Goal: Task Accomplishment & Management: Manage account settings

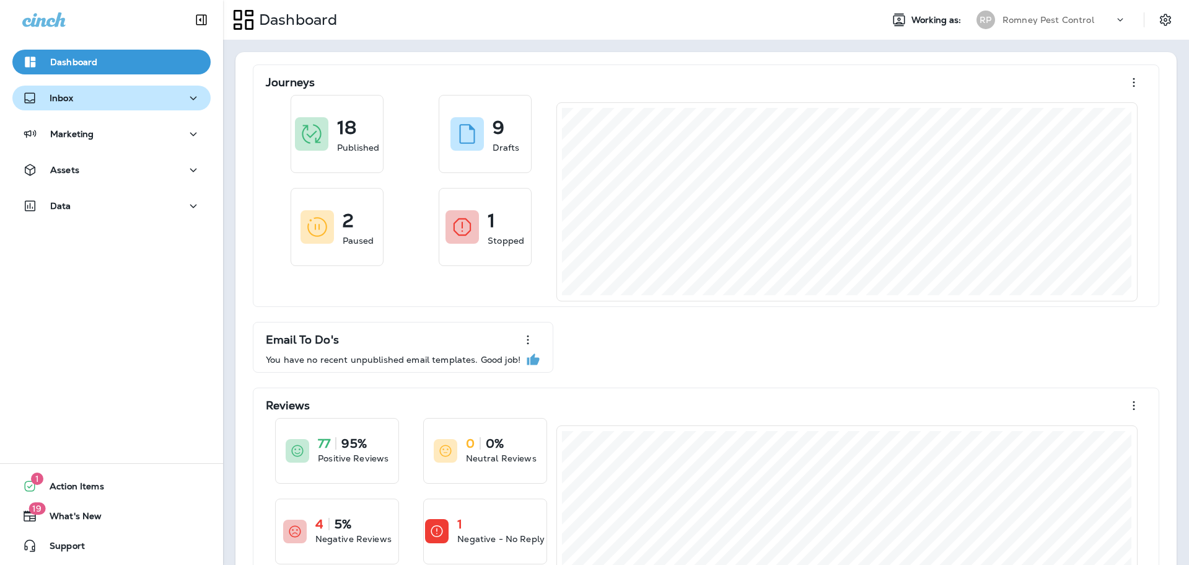
click at [90, 94] on div "Inbox" at bounding box center [111, 97] width 178 height 15
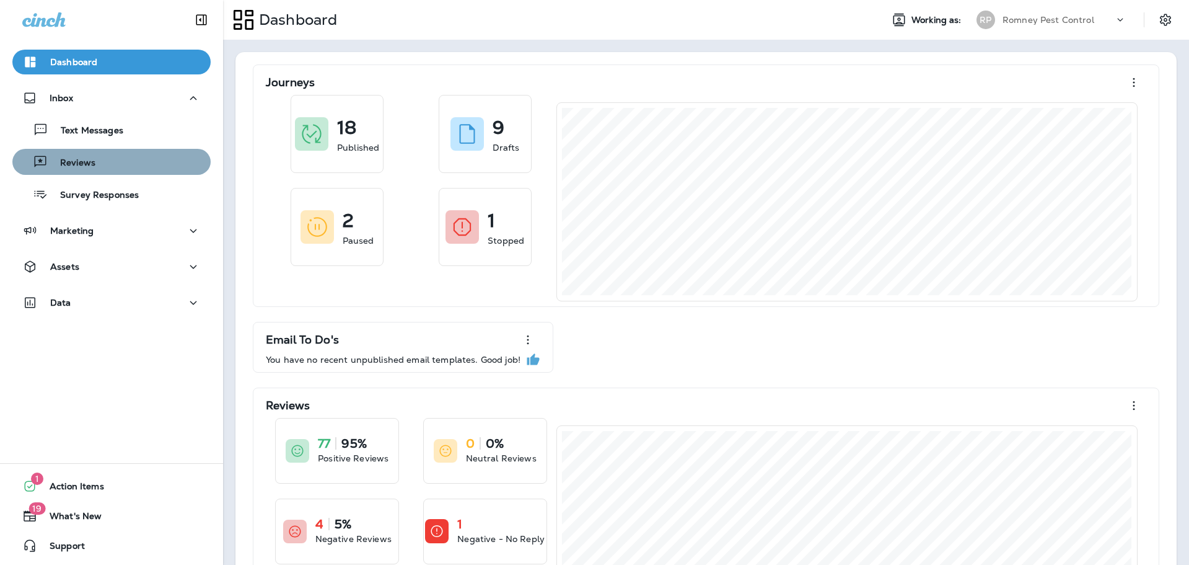
click at [101, 173] on button "Reviews" at bounding box center [111, 162] width 198 height 26
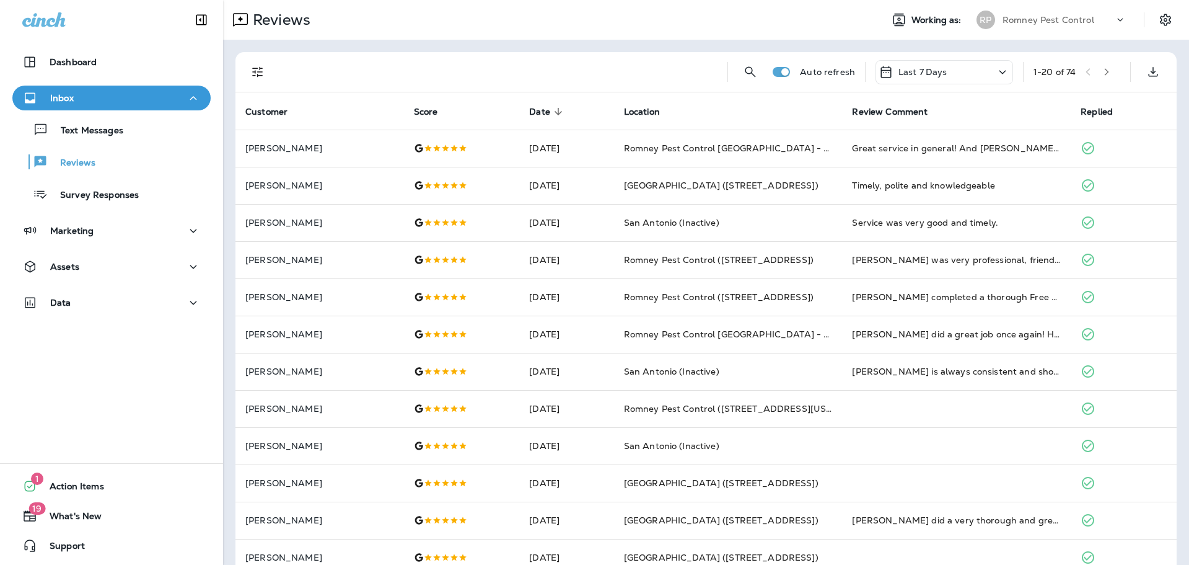
click at [262, 73] on icon "Filters" at bounding box center [257, 71] width 15 height 15
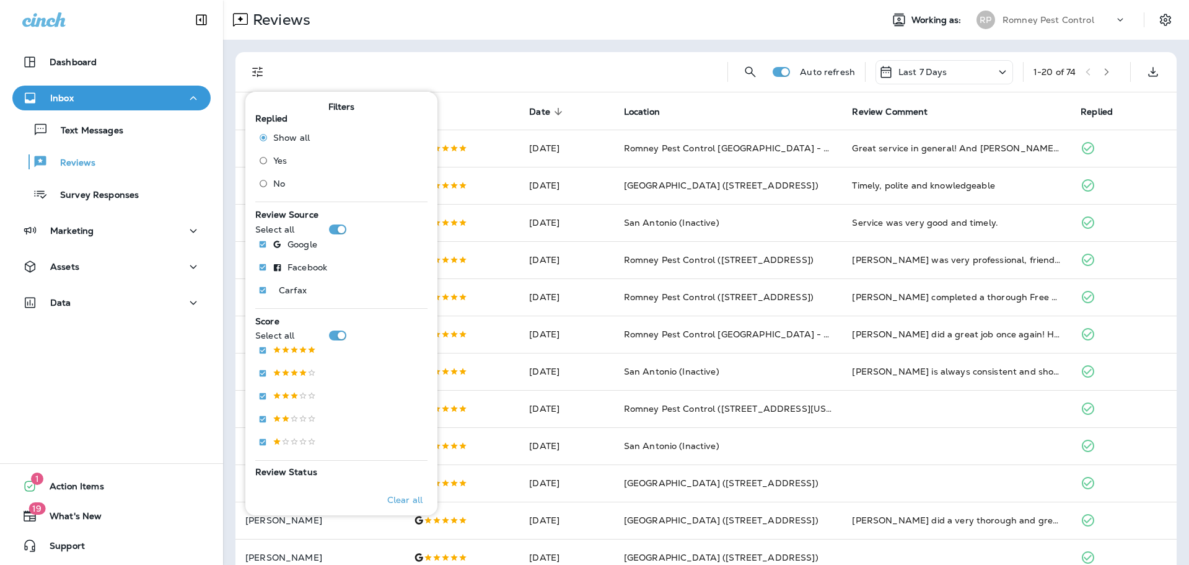
click at [280, 180] on span "No" at bounding box center [279, 183] width 12 height 10
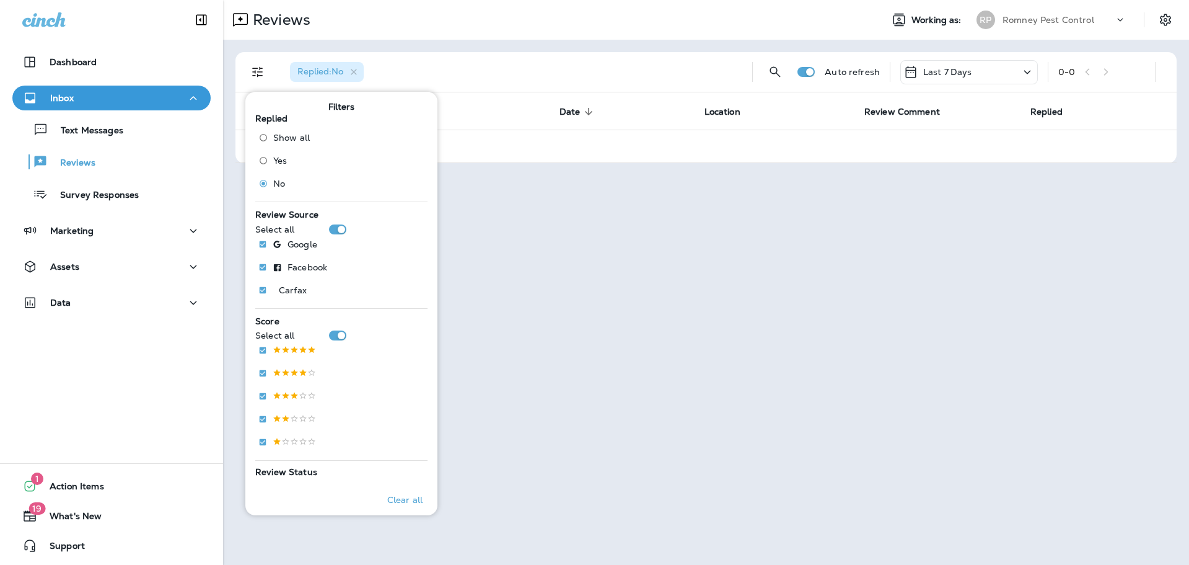
click at [935, 71] on p "Last 7 Days" at bounding box center [947, 72] width 49 height 10
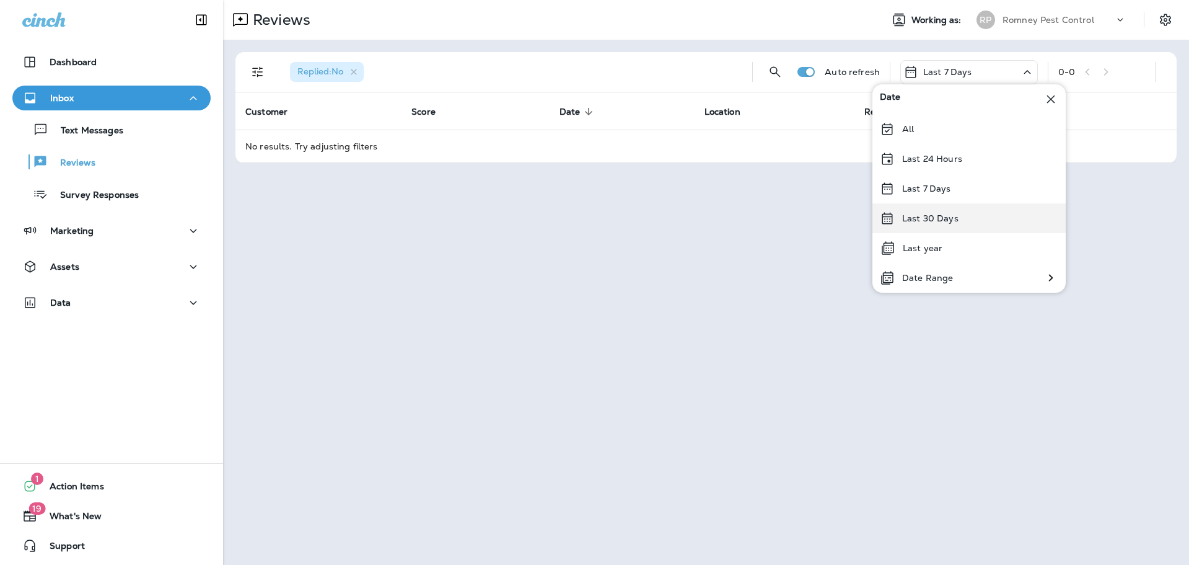
click at [935, 217] on p "Last 30 Days" at bounding box center [930, 218] width 56 height 10
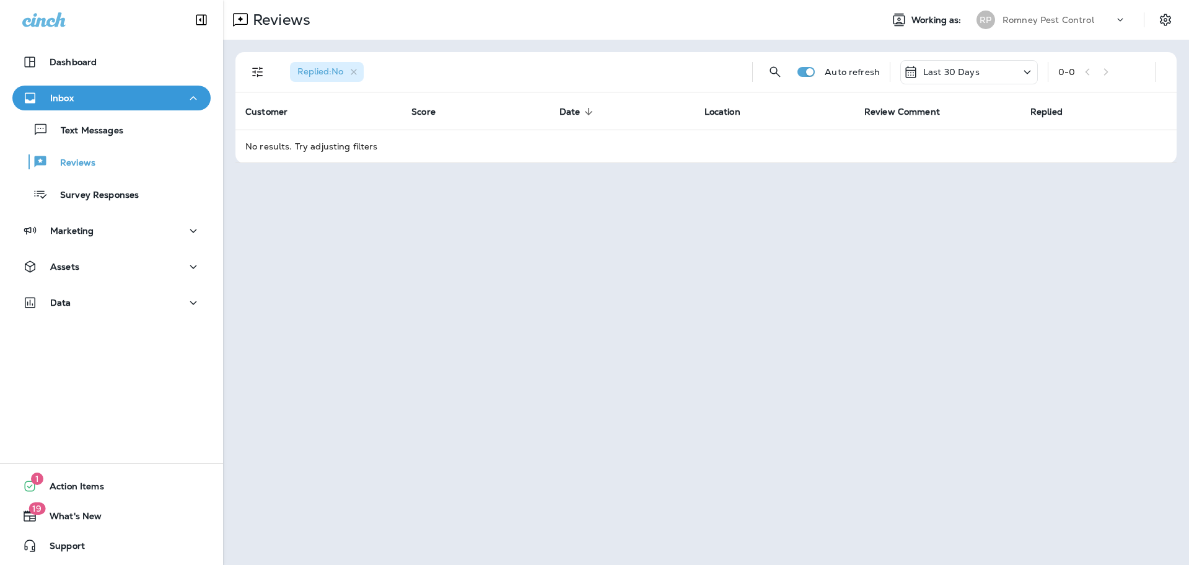
click at [1047, 23] on p "Romney Pest Control" at bounding box center [1049, 20] width 92 height 10
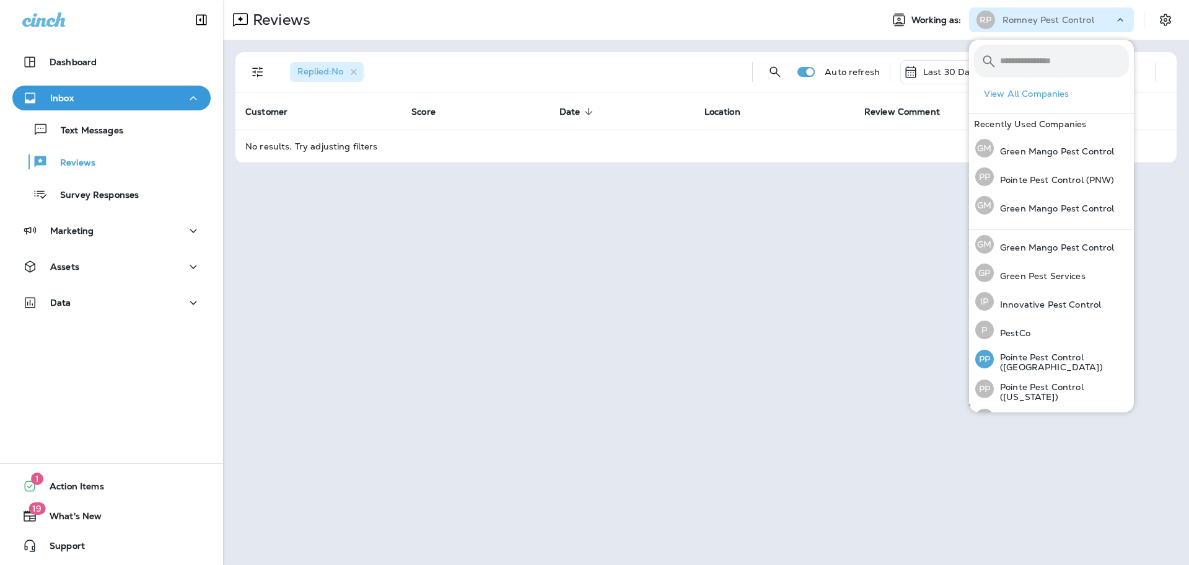
scroll to position [51, 0]
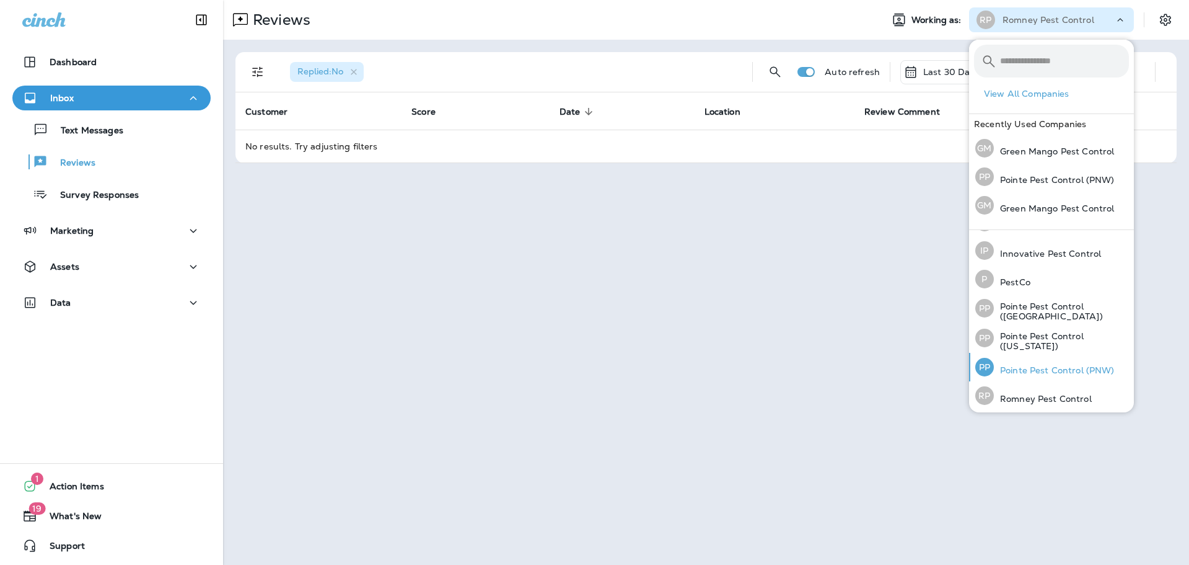
click at [1031, 359] on div "PP Pointe Pest Control (PNW)" at bounding box center [1045, 367] width 149 height 29
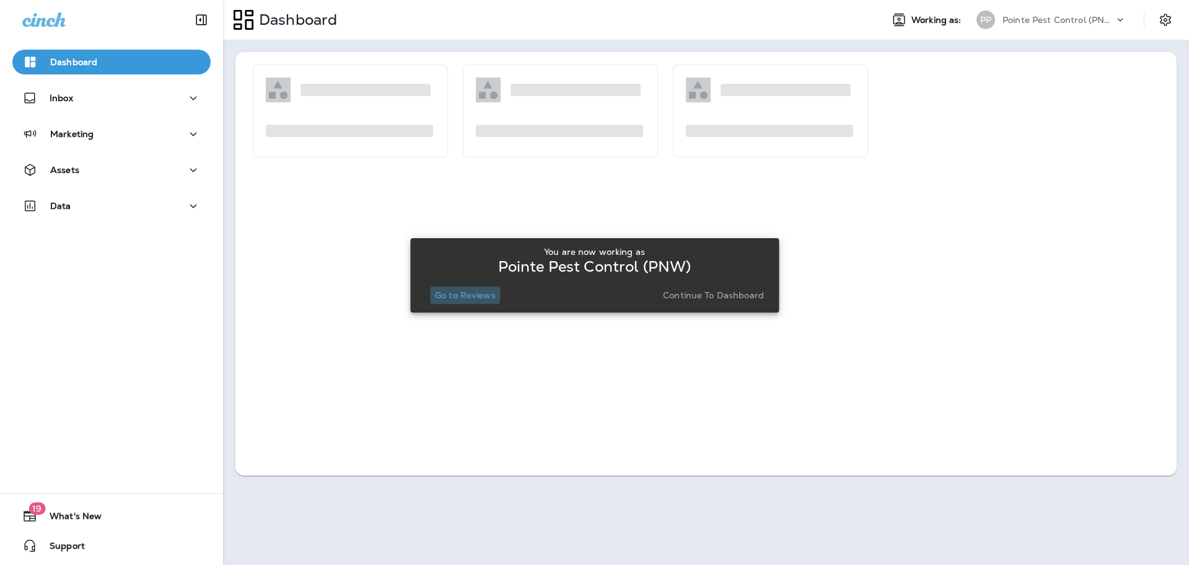
click at [443, 288] on button "Go to Reviews" at bounding box center [465, 294] width 71 height 17
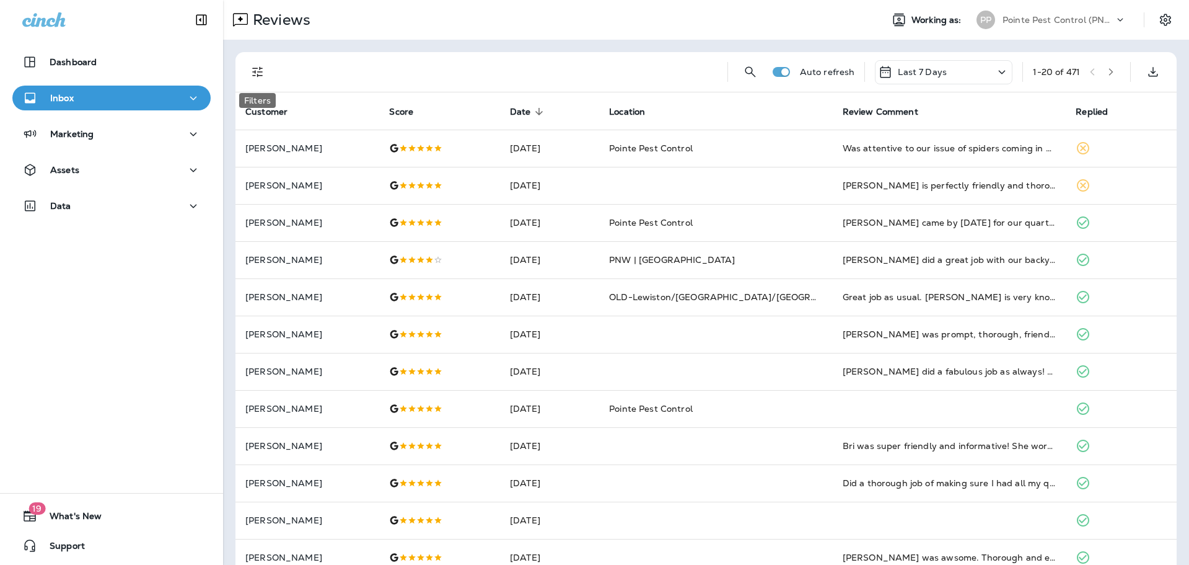
click at [255, 71] on icon "Filters" at bounding box center [257, 72] width 11 height 11
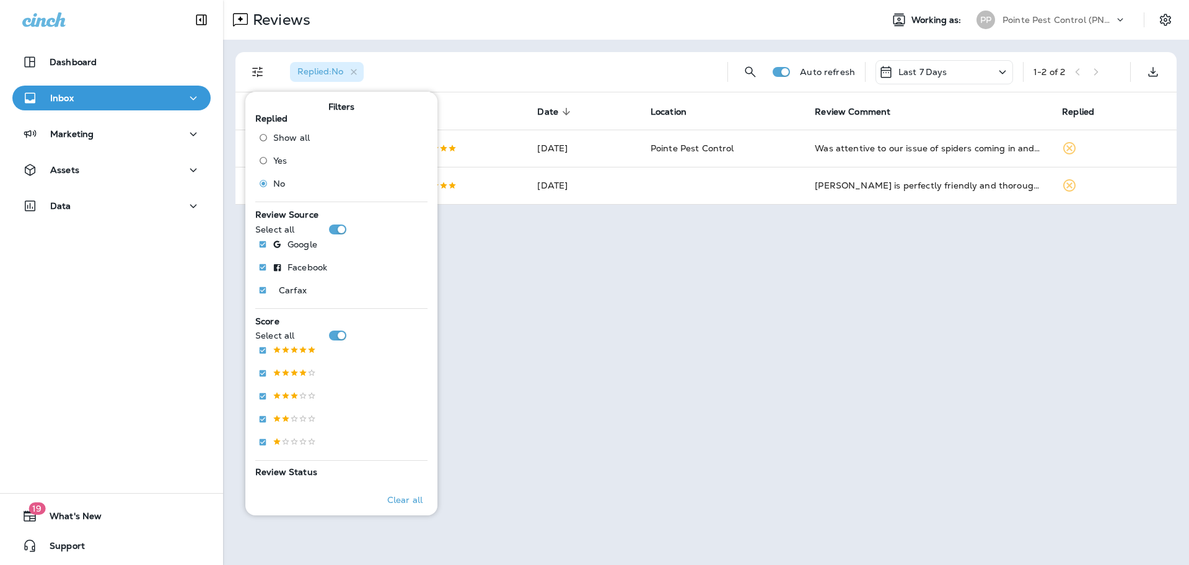
click at [666, 37] on div "Reviews Working as: PP Pointe Pest Control (PNW)" at bounding box center [706, 20] width 966 height 40
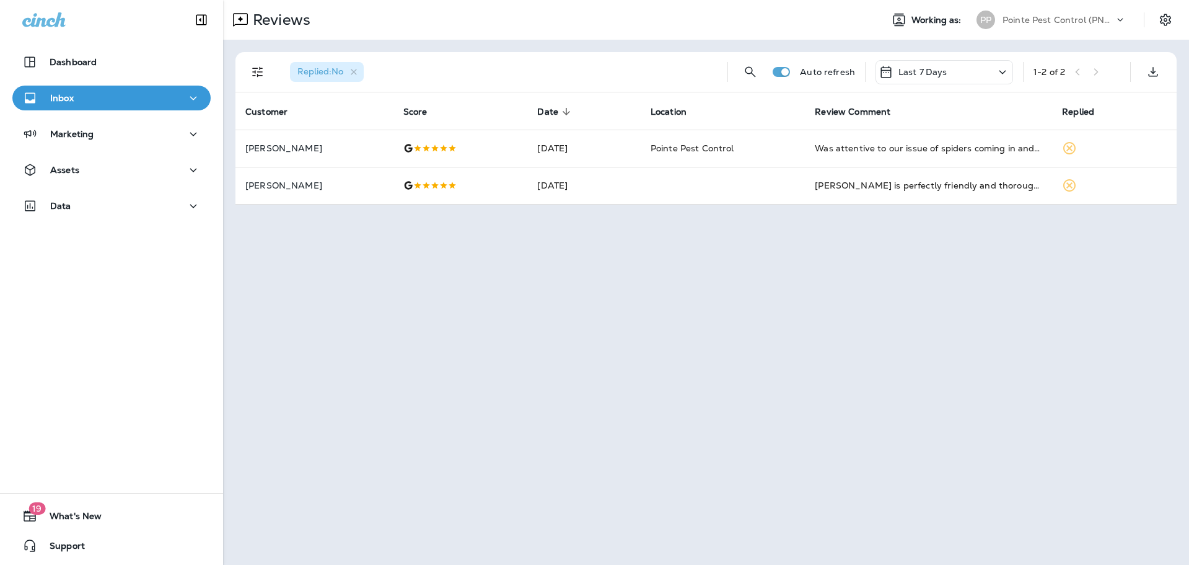
click at [1087, 19] on p "Pointe Pest Control (PNW)" at bounding box center [1059, 20] width 112 height 10
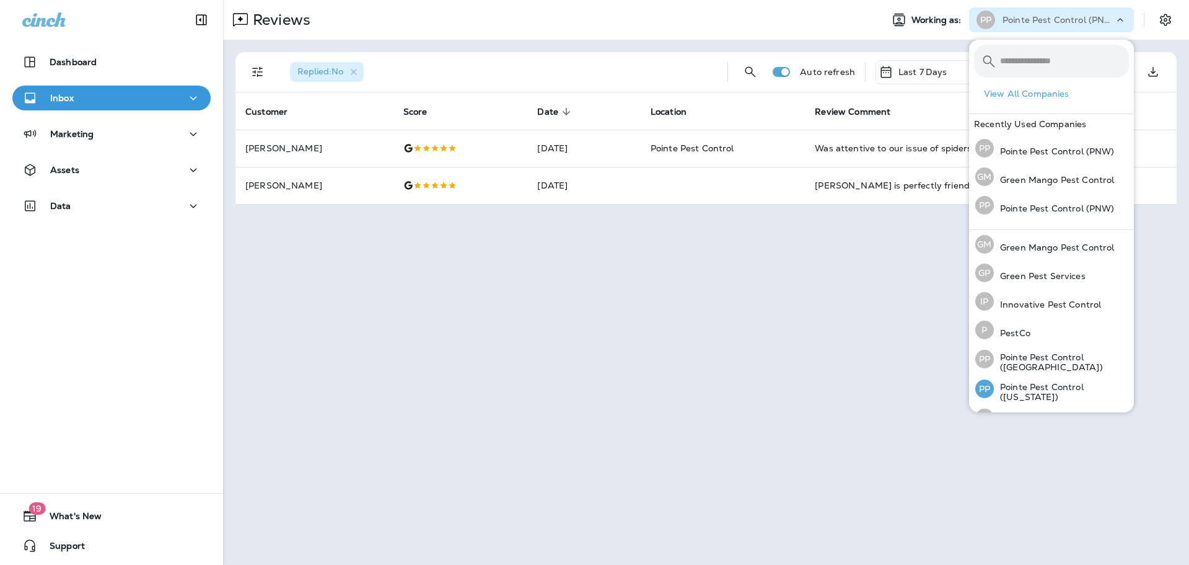
scroll to position [51, 0]
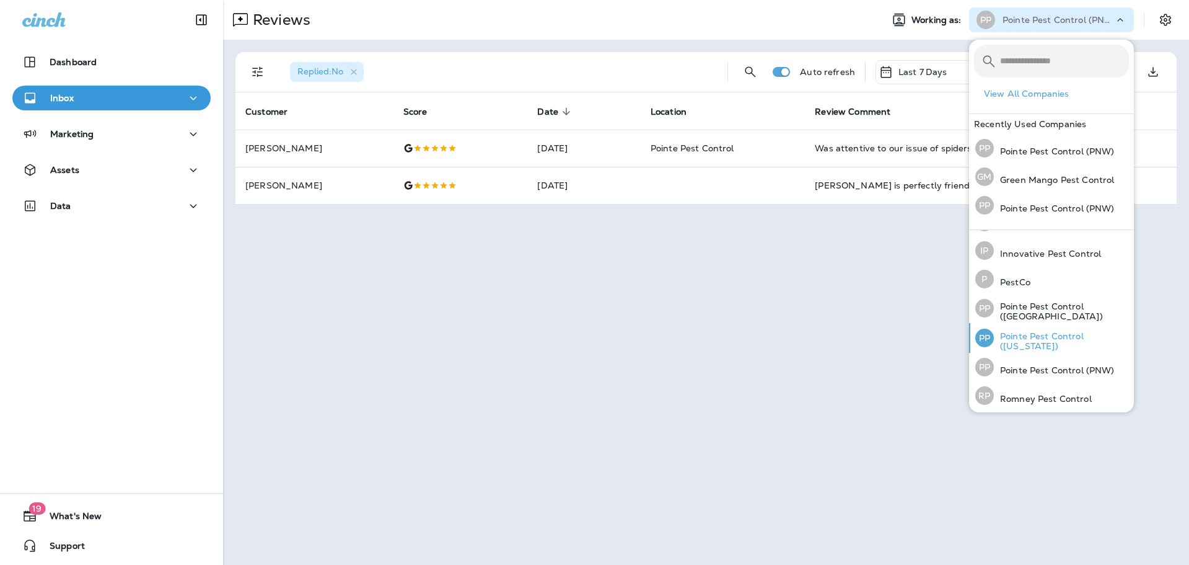
click at [1044, 337] on p "Pointe Pest Control ([US_STATE])" at bounding box center [1061, 341] width 135 height 20
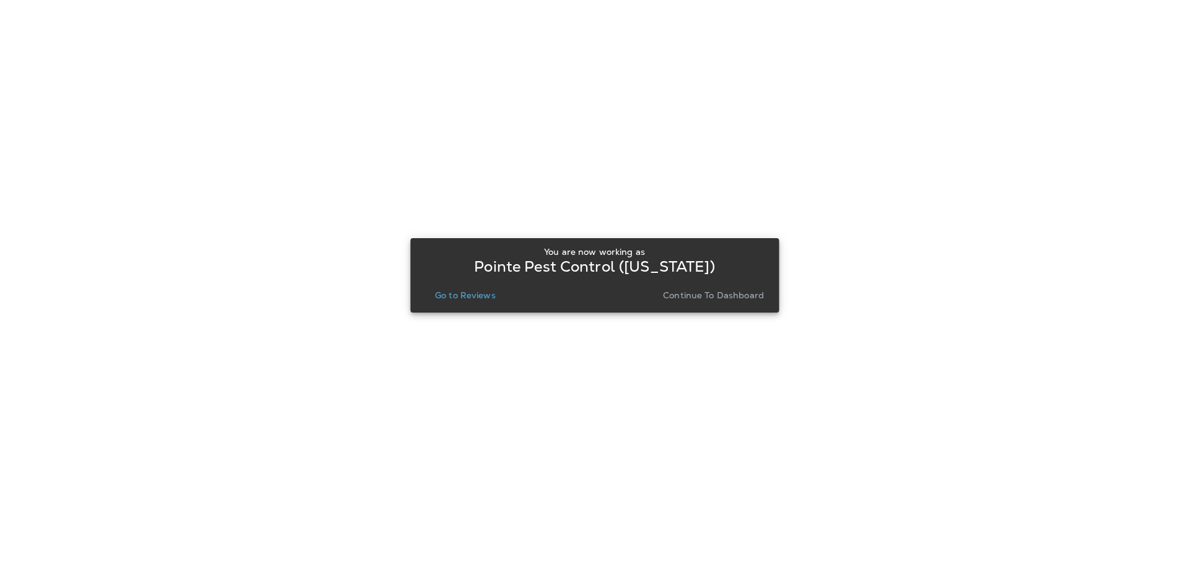
click at [467, 297] on p "Go to Reviews" at bounding box center [465, 295] width 61 height 10
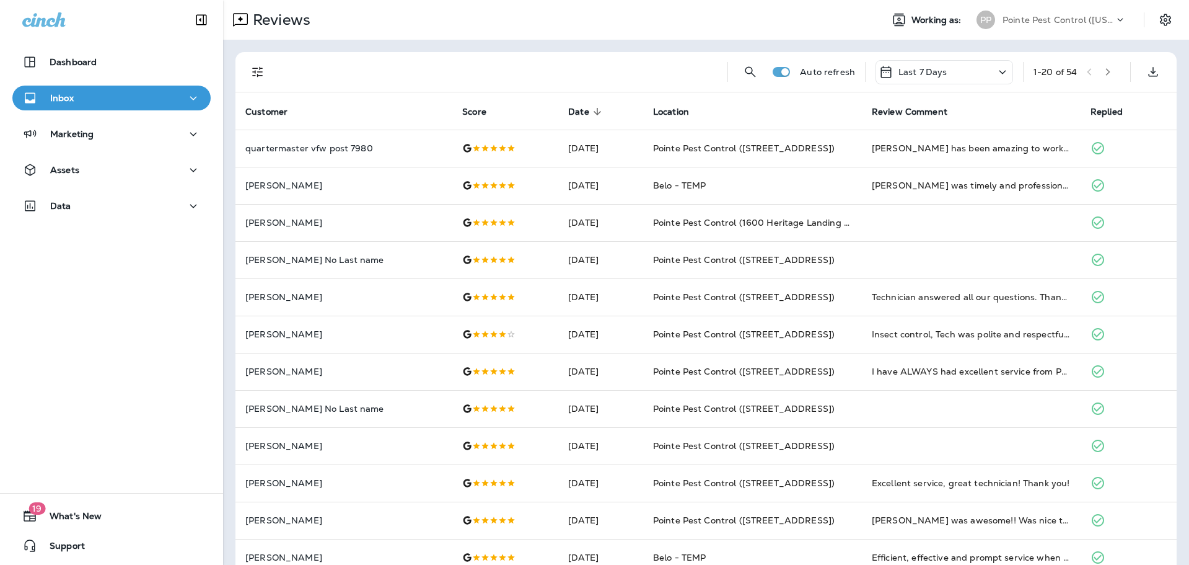
click at [1037, 21] on p "Pointe Pest Control ([US_STATE])" at bounding box center [1059, 20] width 112 height 10
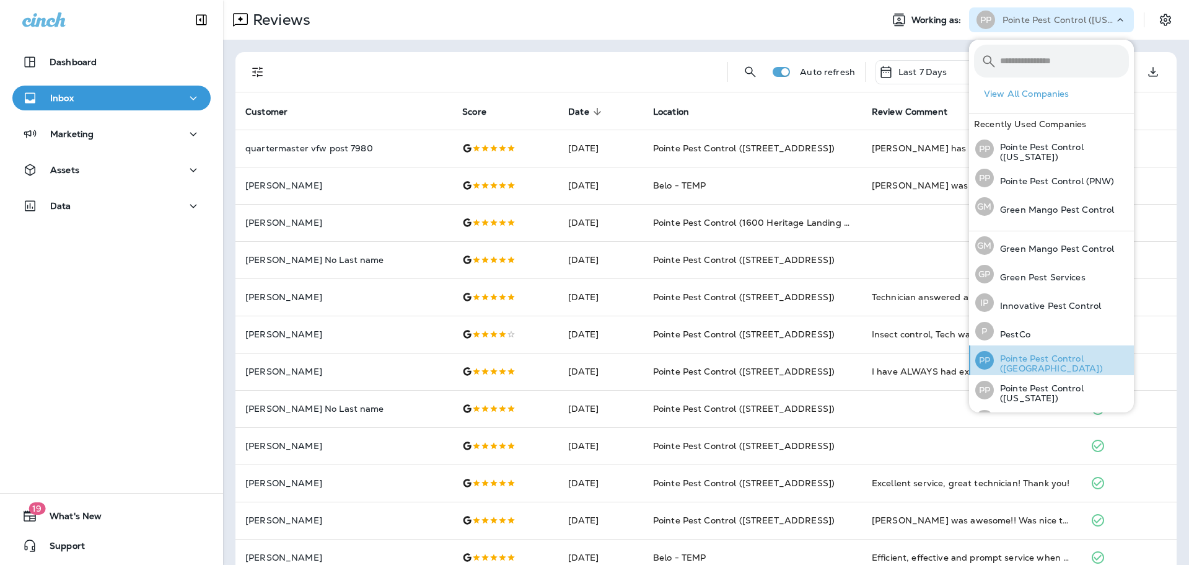
click at [1050, 361] on p "Pointe Pest Control ([GEOGRAPHIC_DATA])" at bounding box center [1061, 363] width 135 height 20
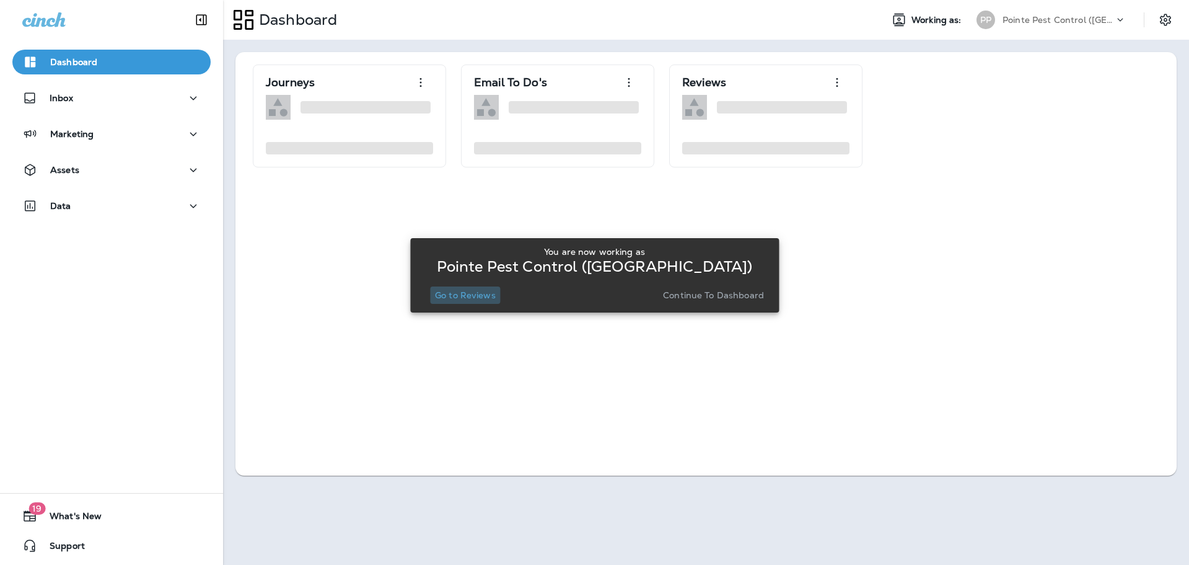
click at [475, 286] on button "Go to Reviews" at bounding box center [465, 294] width 71 height 17
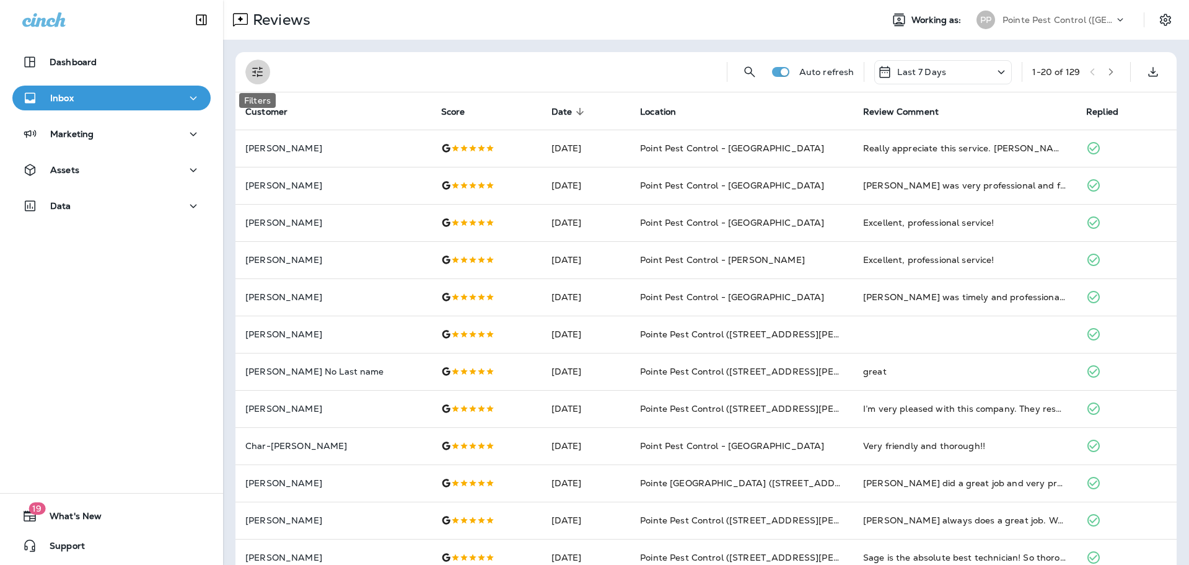
drag, startPoint x: 256, startPoint y: 71, endPoint x: 254, endPoint y: 96, distance: 24.9
click at [256, 71] on icon "Filters" at bounding box center [257, 71] width 15 height 15
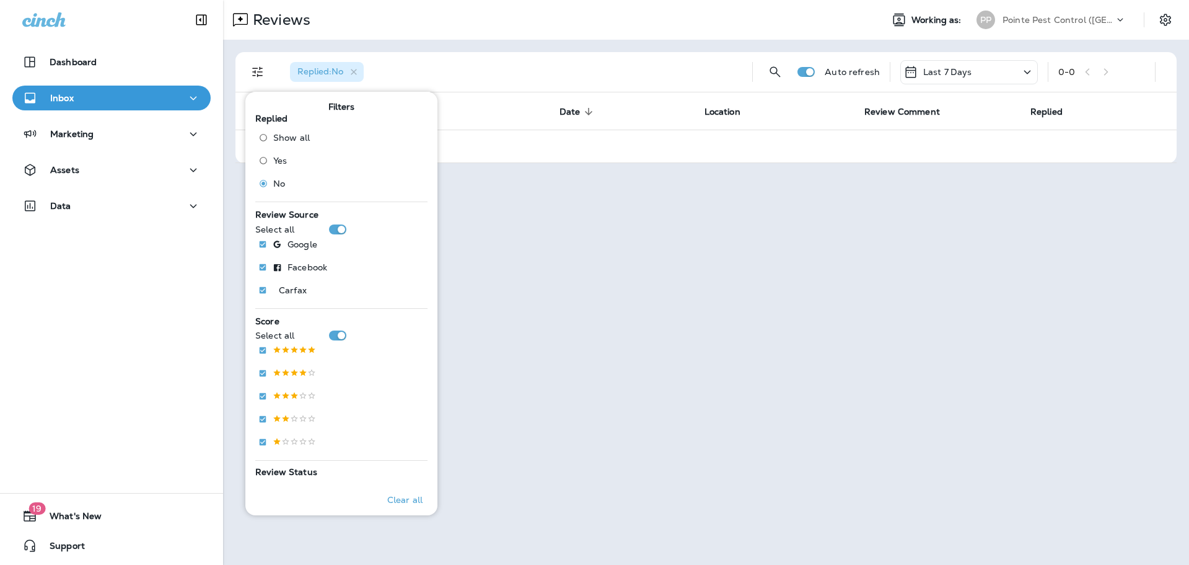
click at [1082, 29] on div "Pointe Pest Control ([GEOGRAPHIC_DATA])" at bounding box center [1059, 20] width 112 height 19
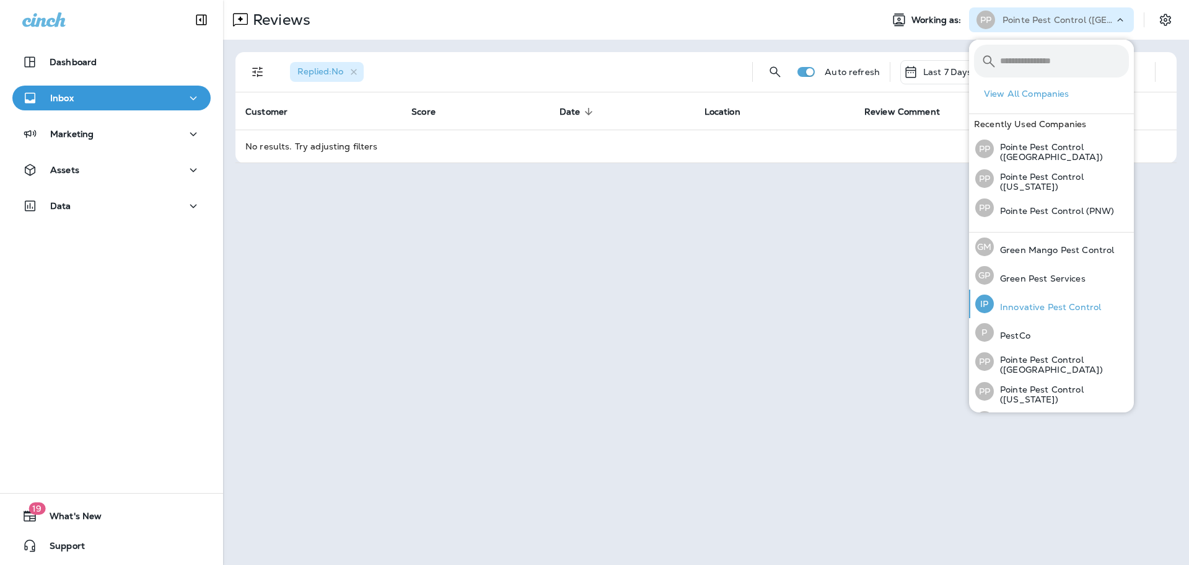
click at [1044, 302] on p "Innovative Pest Control" at bounding box center [1047, 307] width 107 height 10
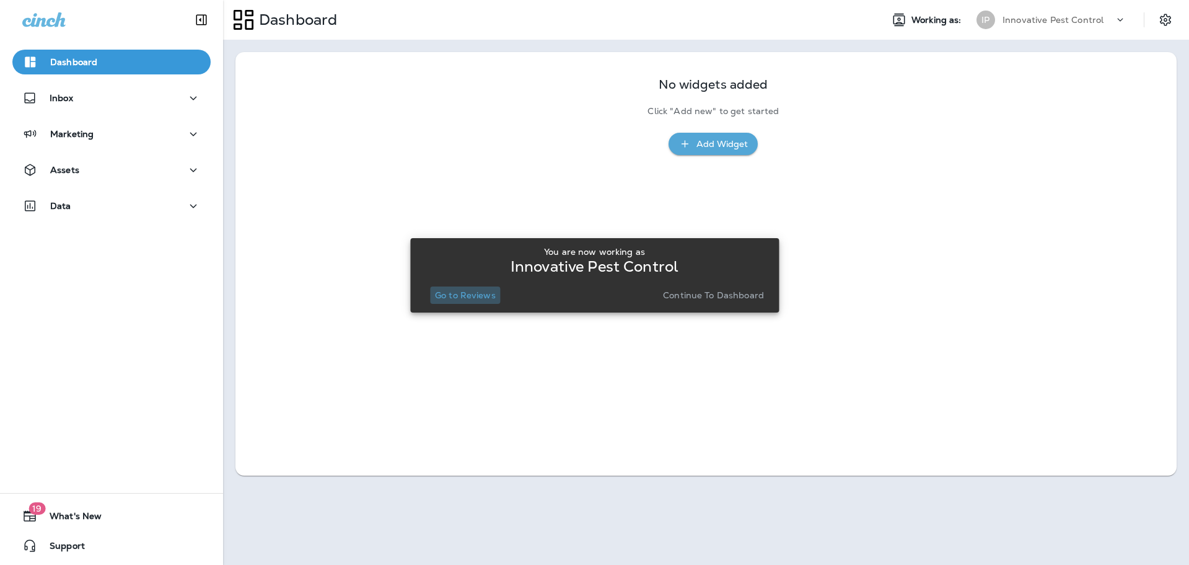
click at [472, 296] on p "Go to Reviews" at bounding box center [465, 295] width 61 height 10
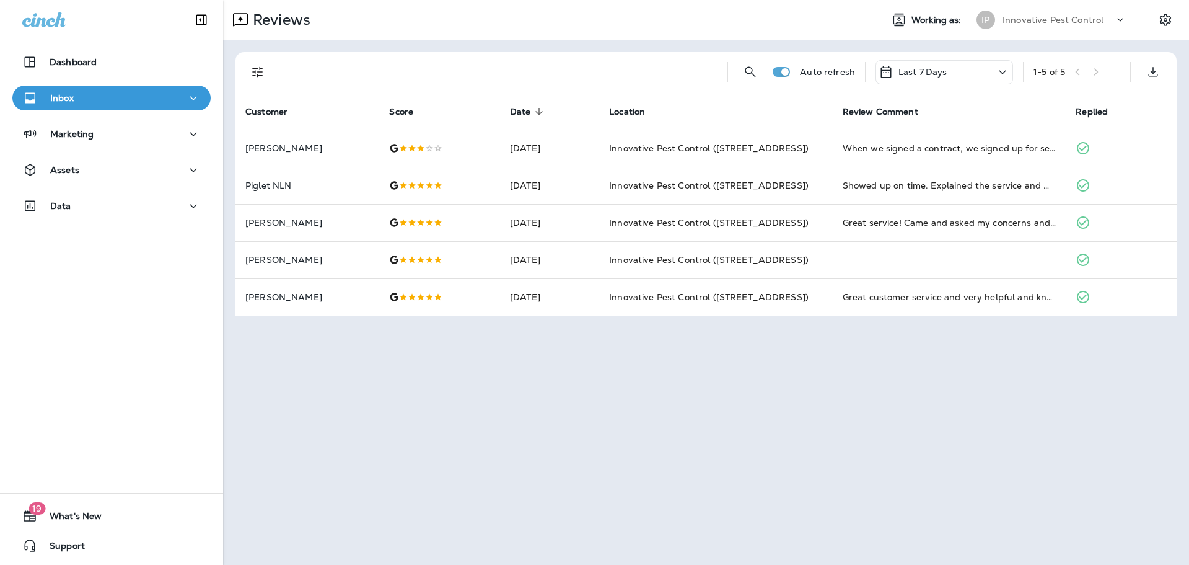
click at [1081, 19] on p "Innovative Pest Control" at bounding box center [1053, 20] width 101 height 10
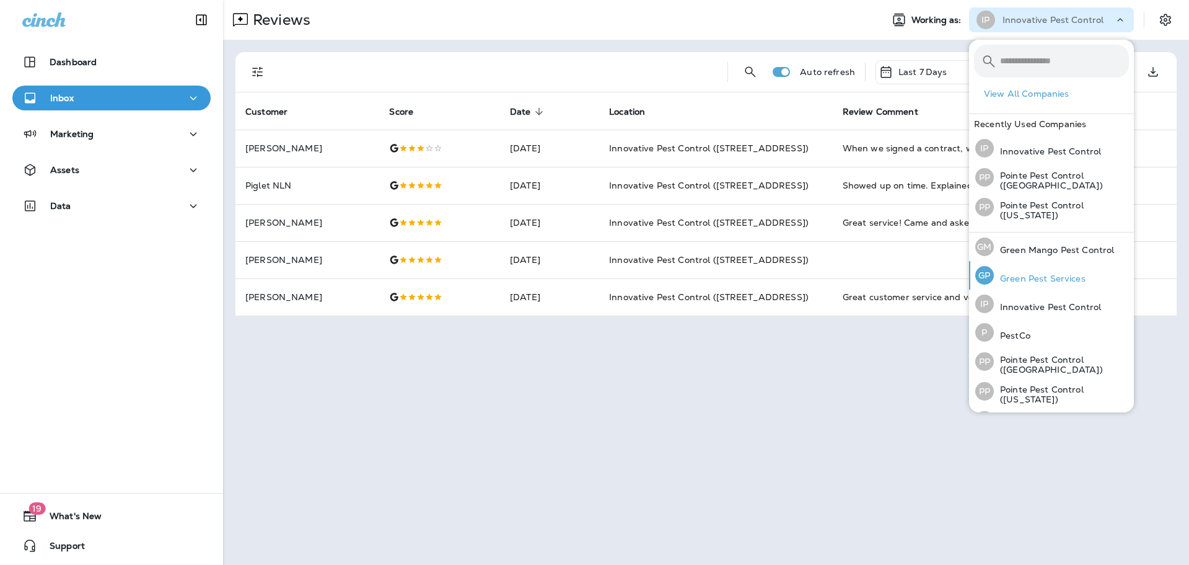
click at [1048, 276] on p "Green Pest Services" at bounding box center [1040, 278] width 92 height 10
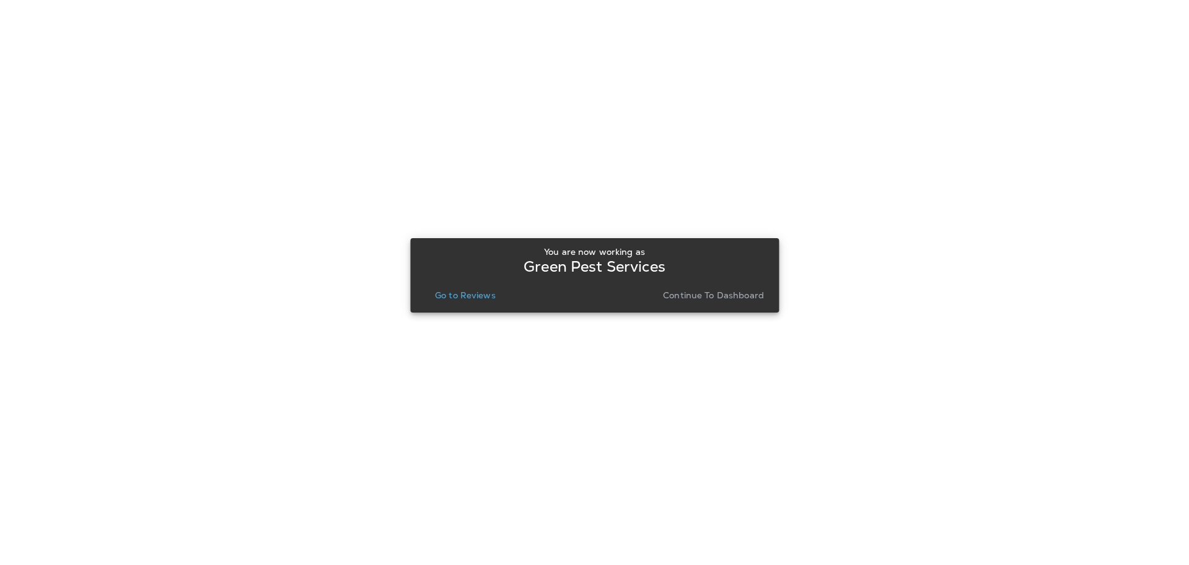
click at [467, 293] on p "Go to Reviews" at bounding box center [465, 295] width 61 height 10
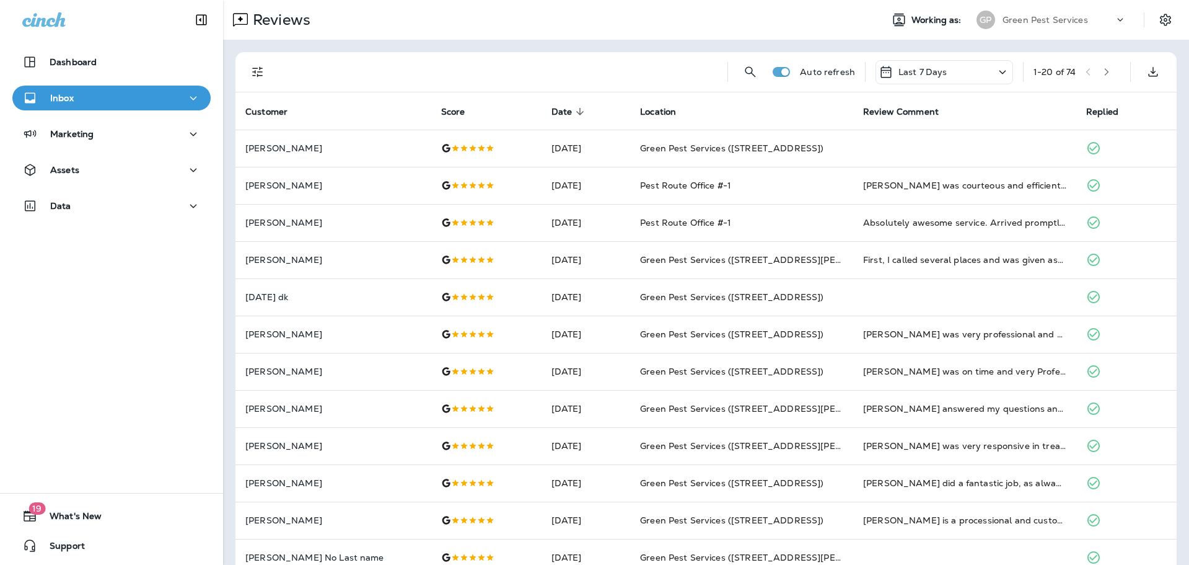
click at [258, 72] on icon "Filters" at bounding box center [257, 72] width 11 height 11
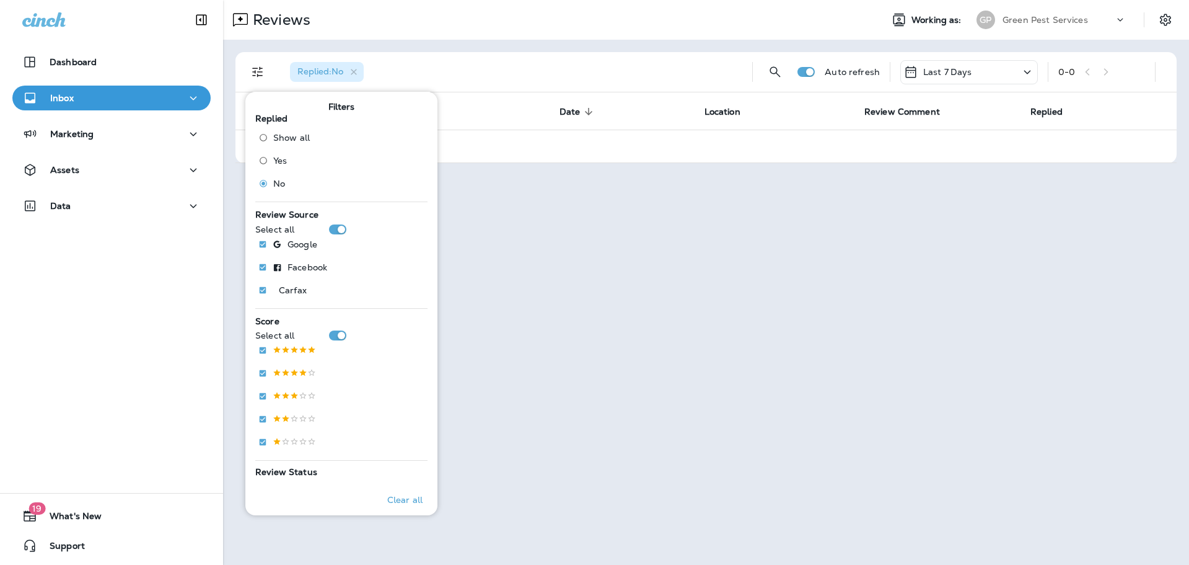
click at [1027, 23] on p "Green Pest Services" at bounding box center [1046, 20] width 86 height 10
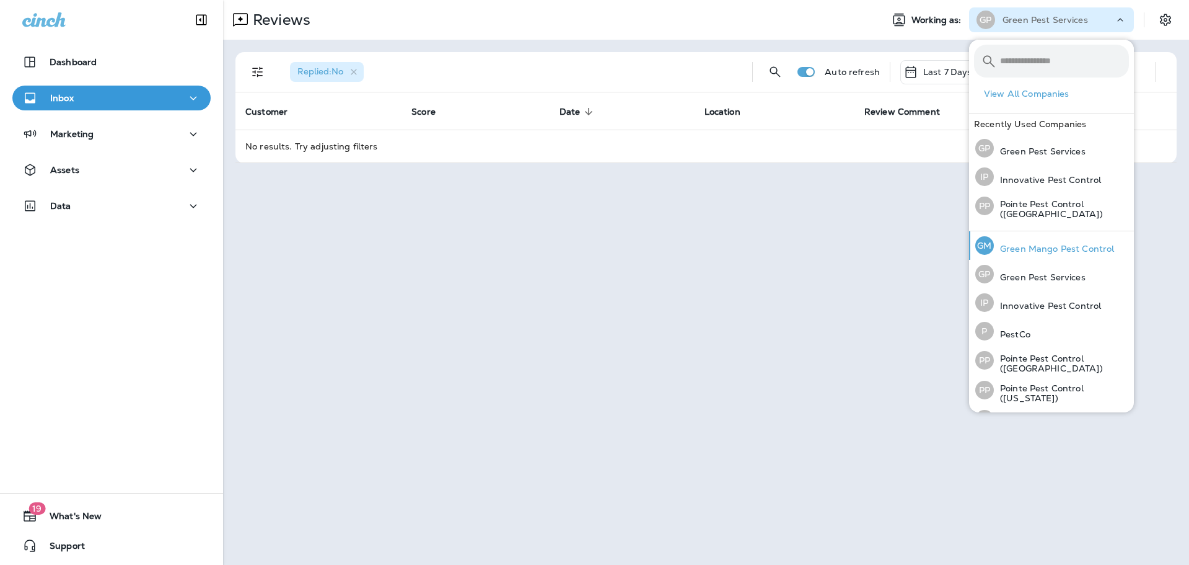
click at [1043, 250] on p "Green Mango Pest Control" at bounding box center [1054, 249] width 120 height 10
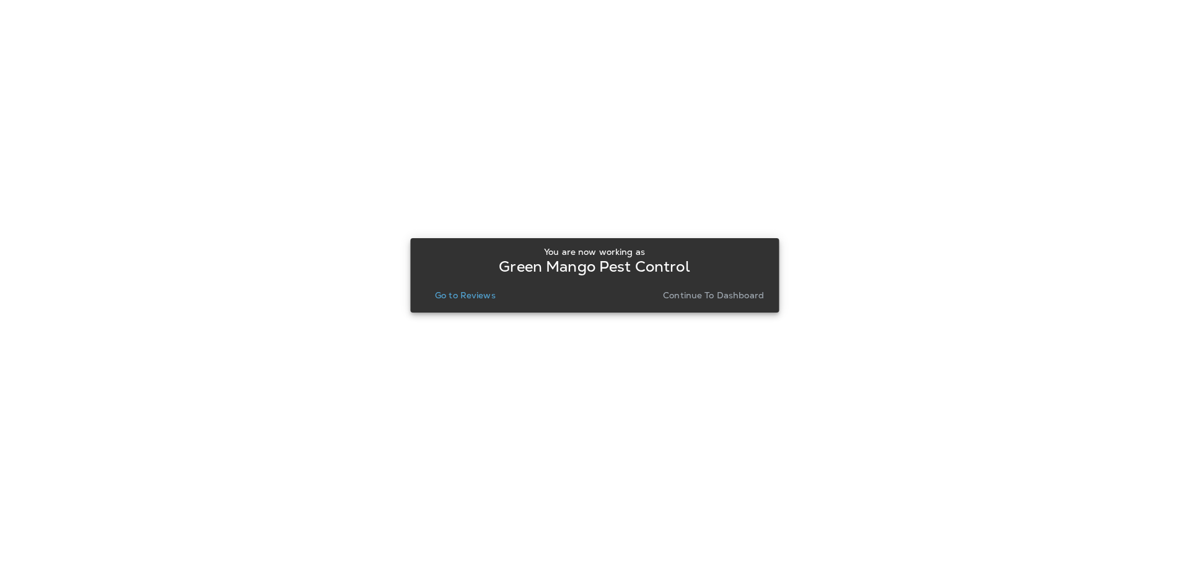
click at [466, 297] on p "Go to Reviews" at bounding box center [465, 295] width 61 height 10
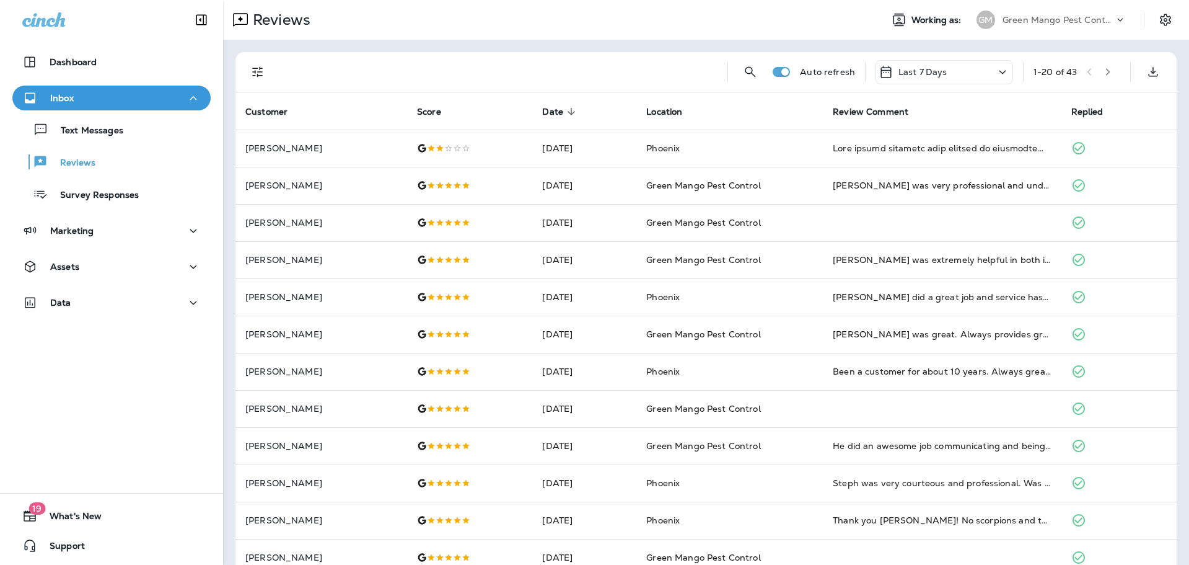
click at [255, 74] on icon "Filters" at bounding box center [257, 71] width 15 height 15
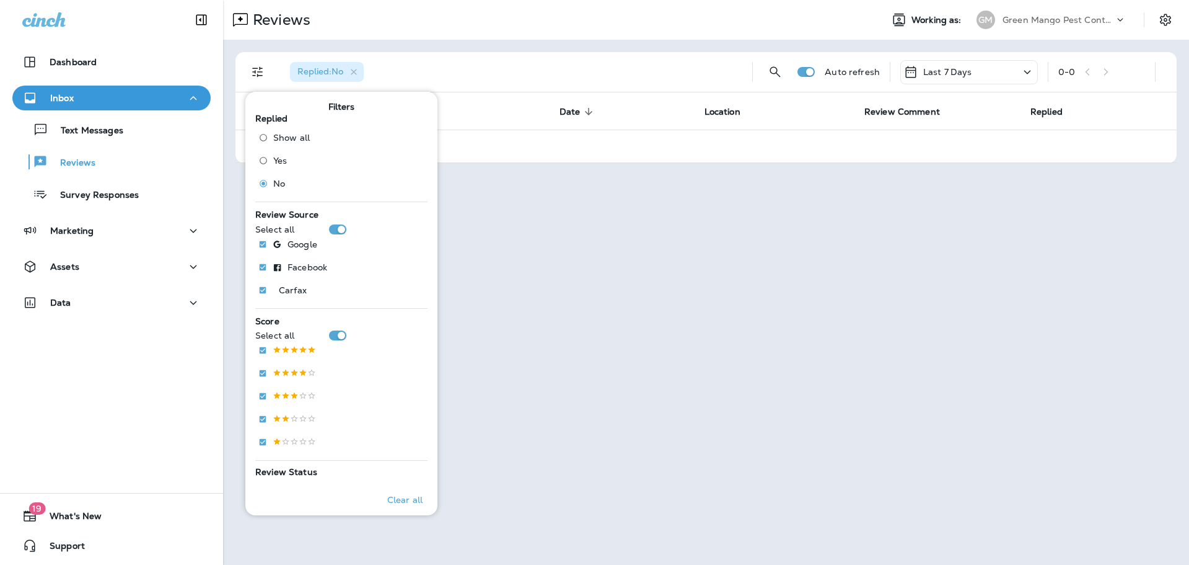
click at [532, 50] on div "Replied : No Auto refresh Last 7 Days 0 - 0 Customer Score Date sorted descendi…" at bounding box center [706, 108] width 966 height 136
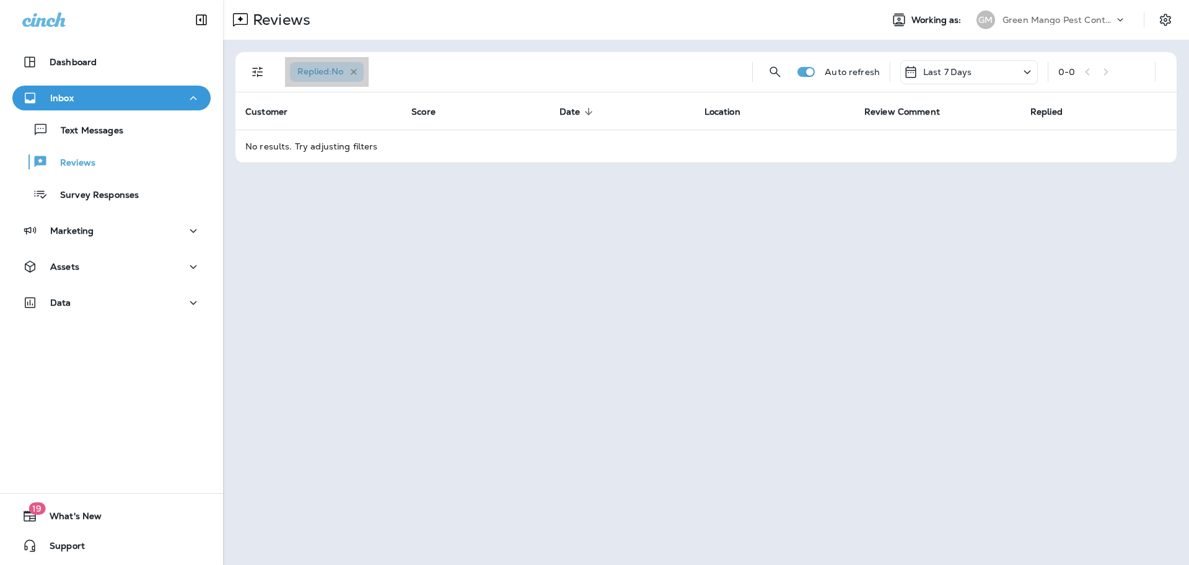
click at [355, 75] on icon "button" at bounding box center [354, 72] width 11 height 11
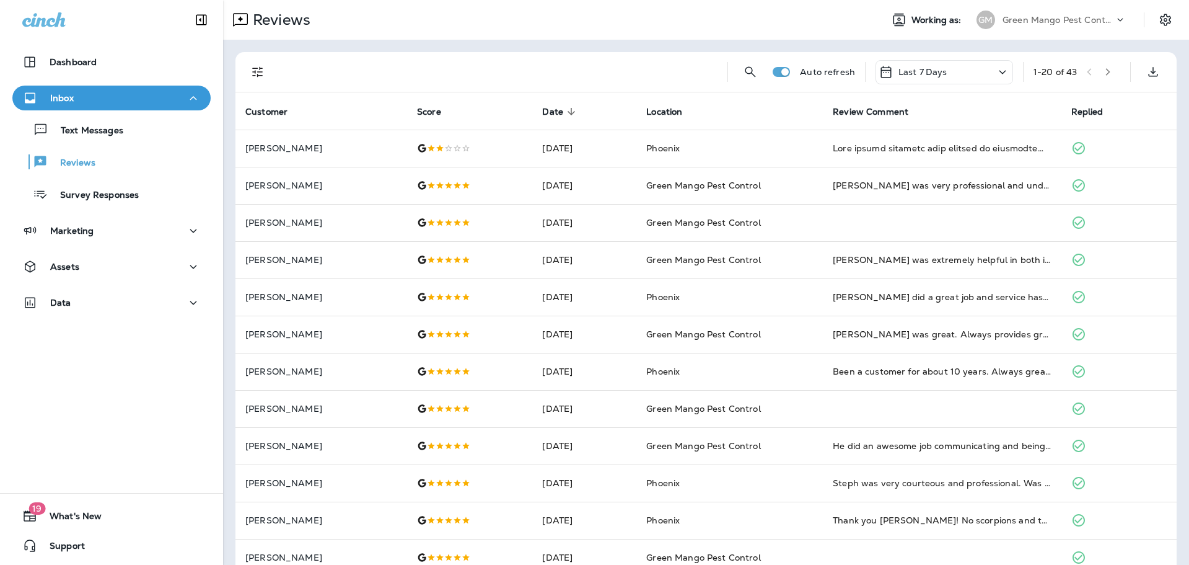
click at [1035, 24] on p "Green Mango Pest Control" at bounding box center [1059, 20] width 112 height 10
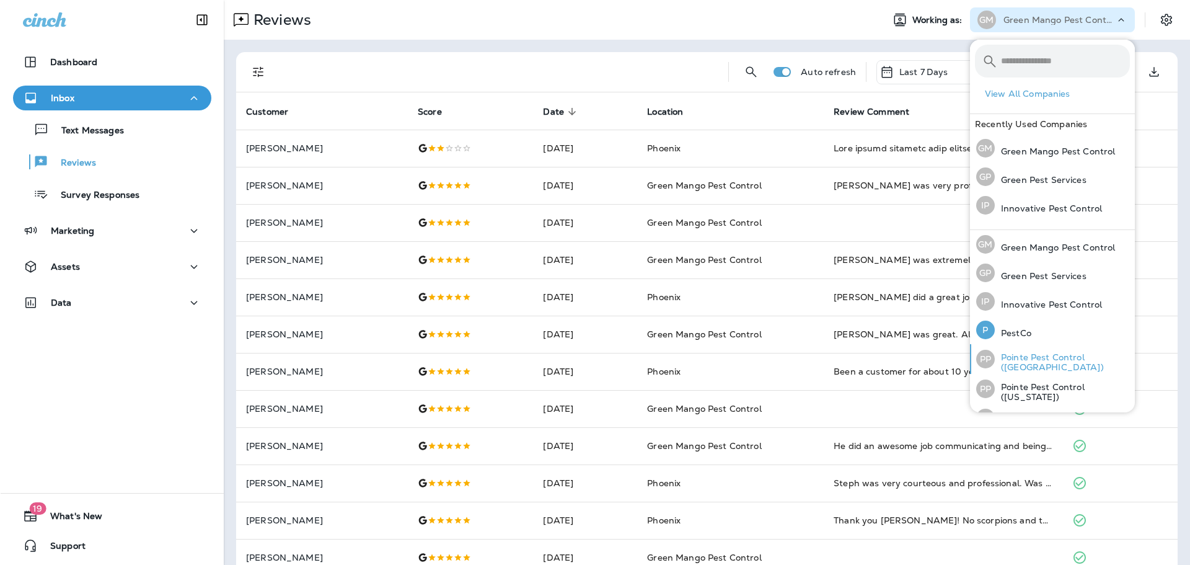
scroll to position [51, 0]
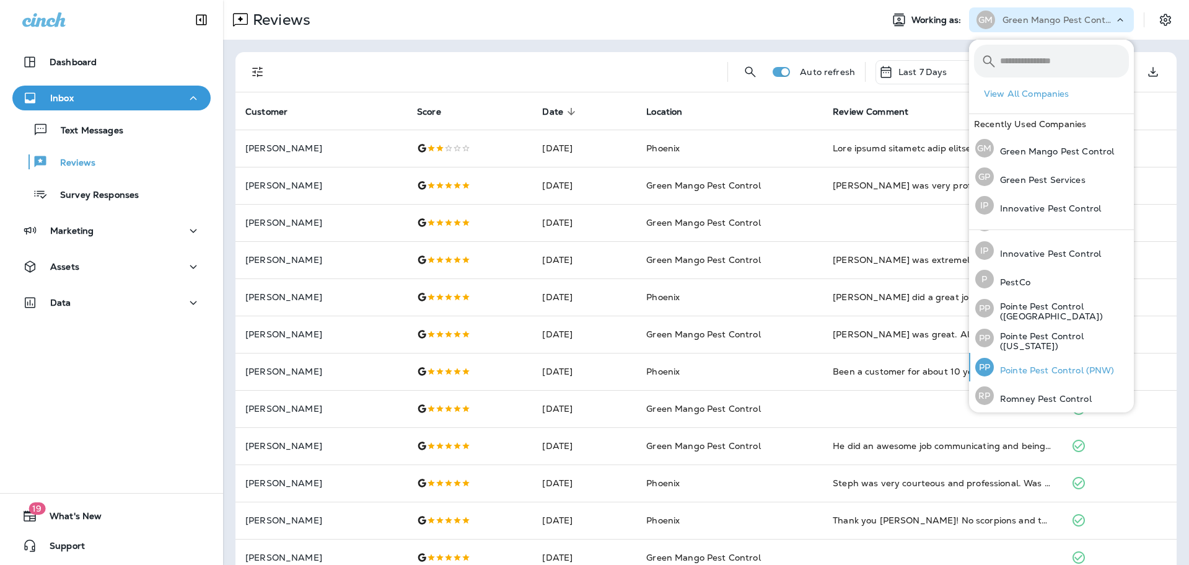
click at [1047, 365] on p "Pointe Pest Control (PNW)" at bounding box center [1054, 370] width 121 height 10
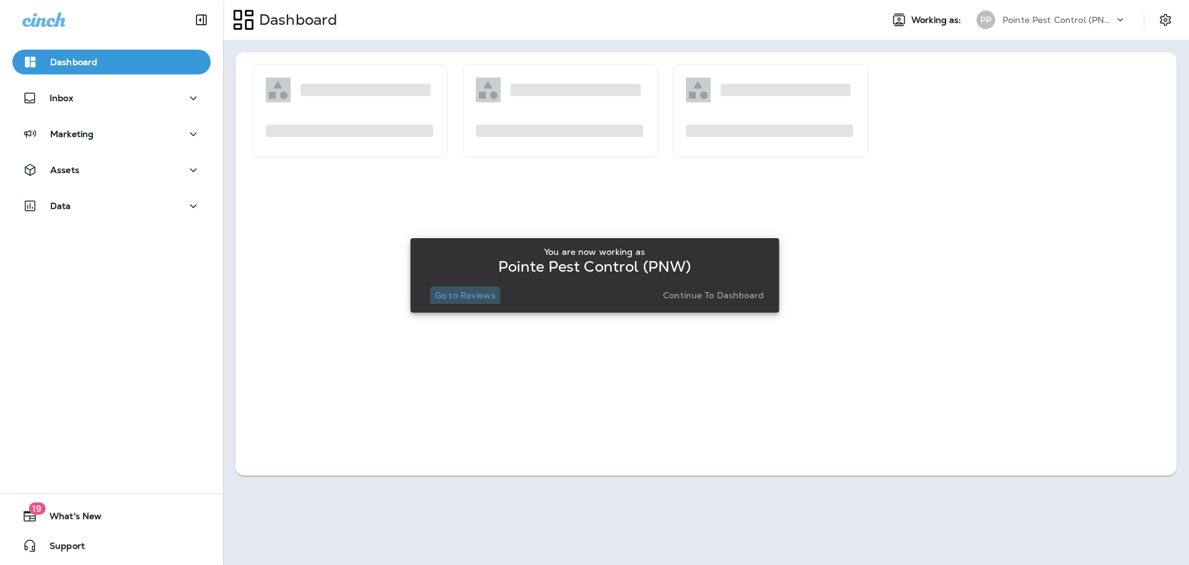
click at [473, 296] on p "Go to Reviews" at bounding box center [465, 295] width 61 height 10
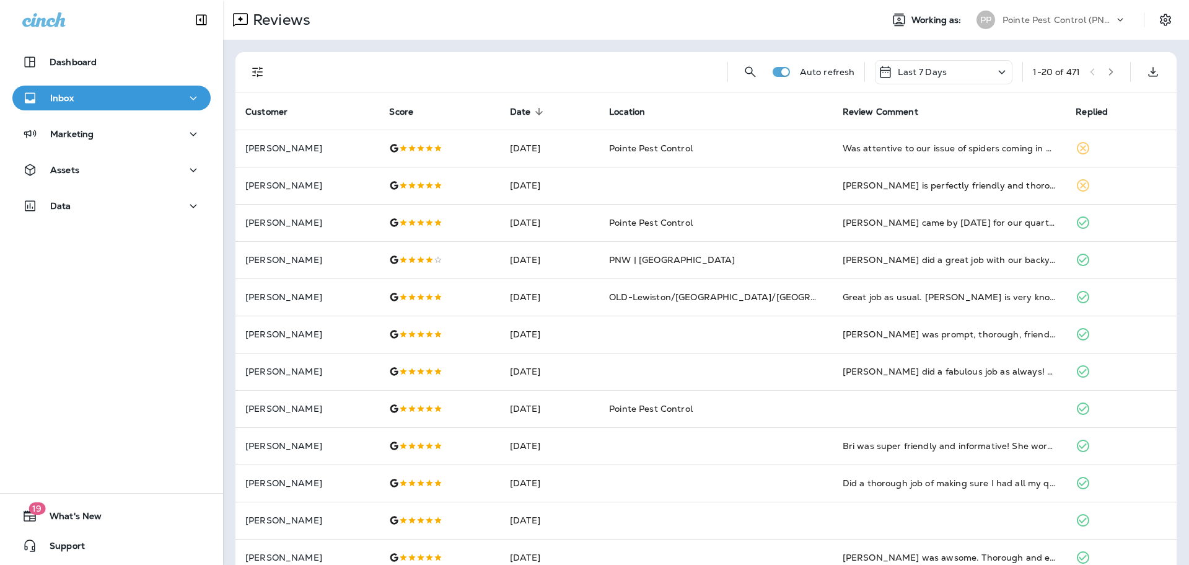
click at [263, 68] on icon "Filters" at bounding box center [257, 71] width 15 height 15
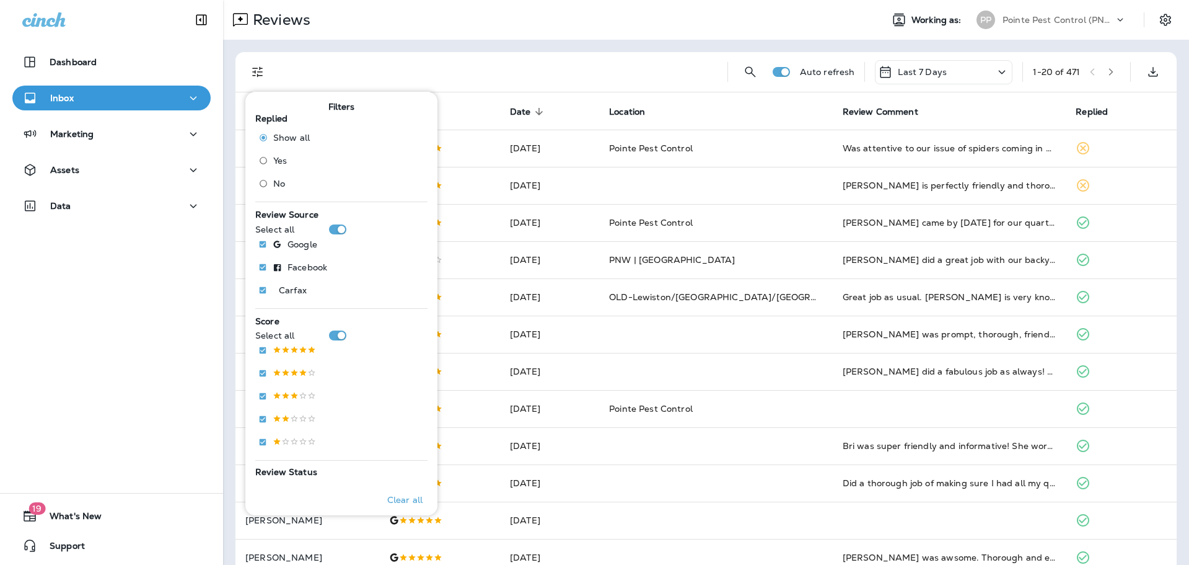
click at [280, 189] on label "No" at bounding box center [281, 184] width 56 height 20
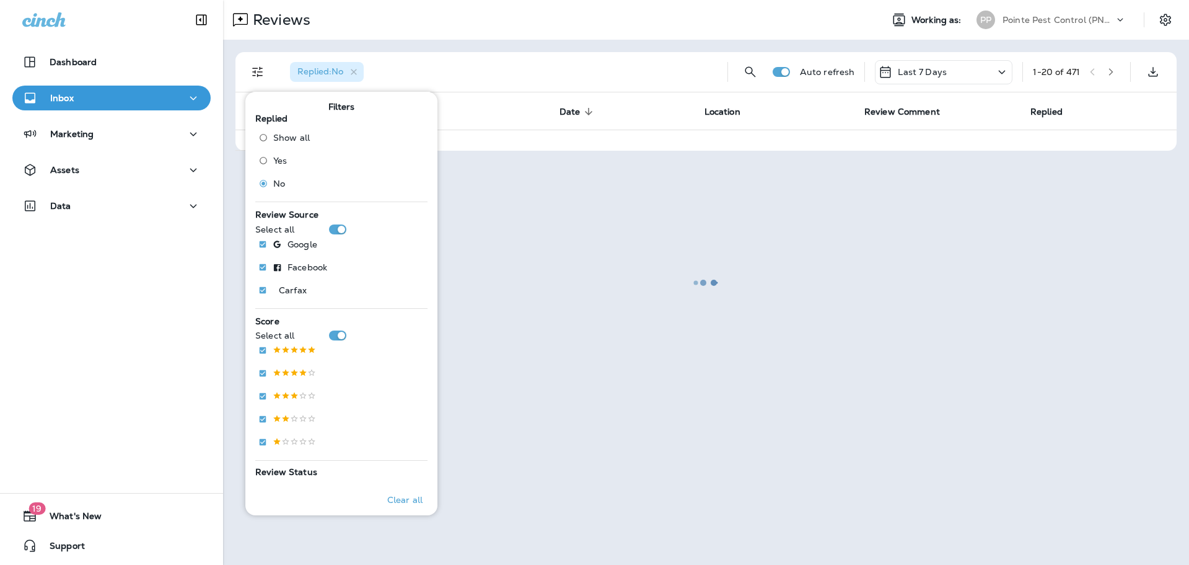
click at [542, 17] on div at bounding box center [706, 282] width 964 height 562
